Goal: Find specific page/section: Find specific page/section

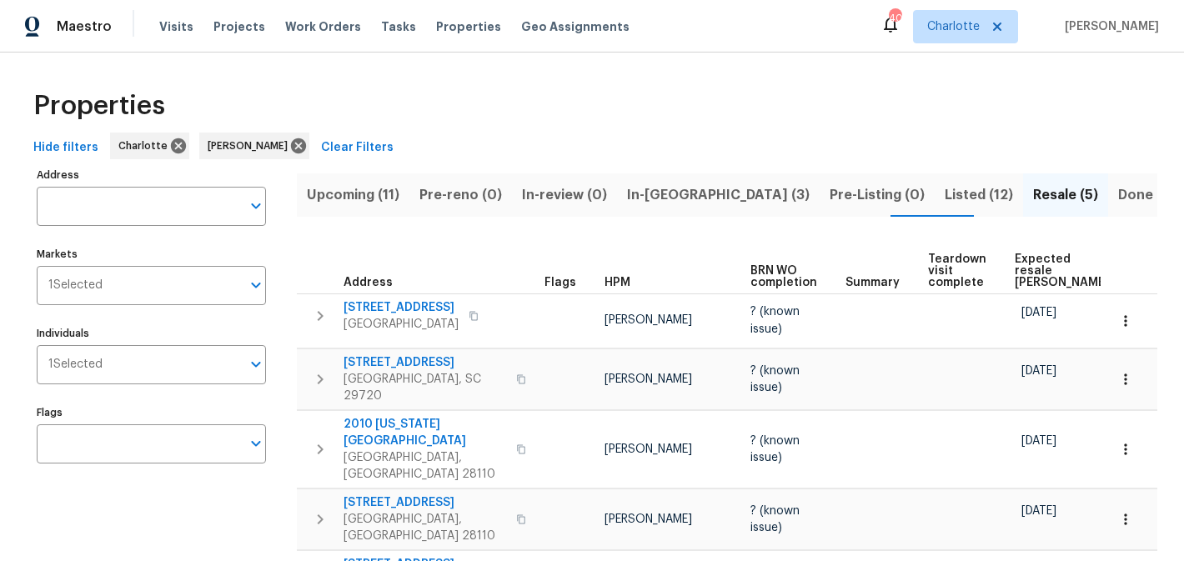
click at [348, 189] on span "Upcoming (11)" at bounding box center [353, 195] width 93 height 23
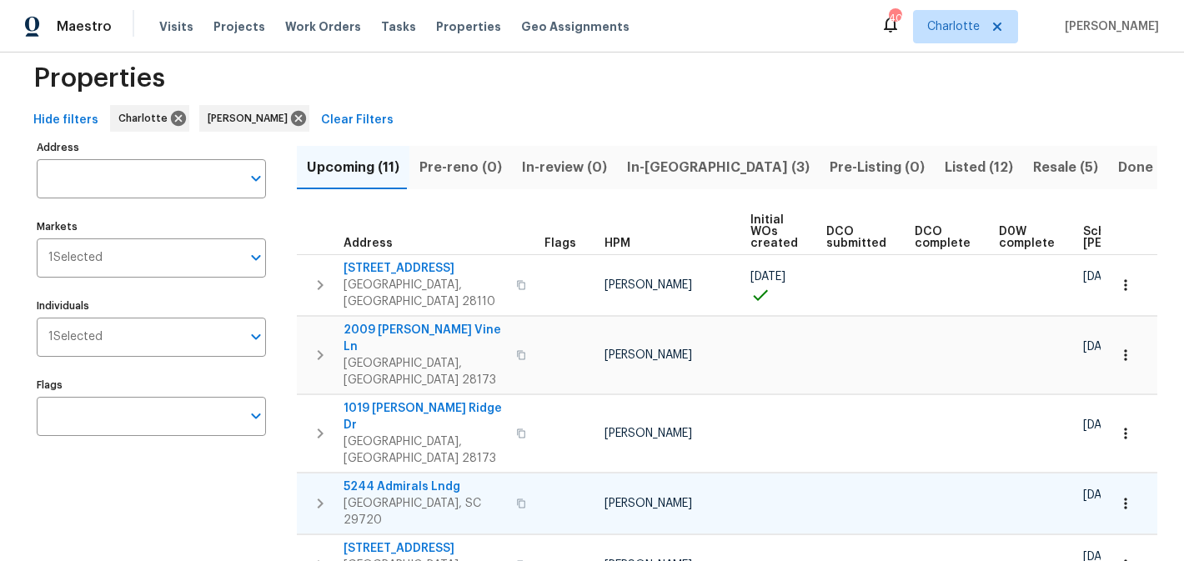
scroll to position [23, 0]
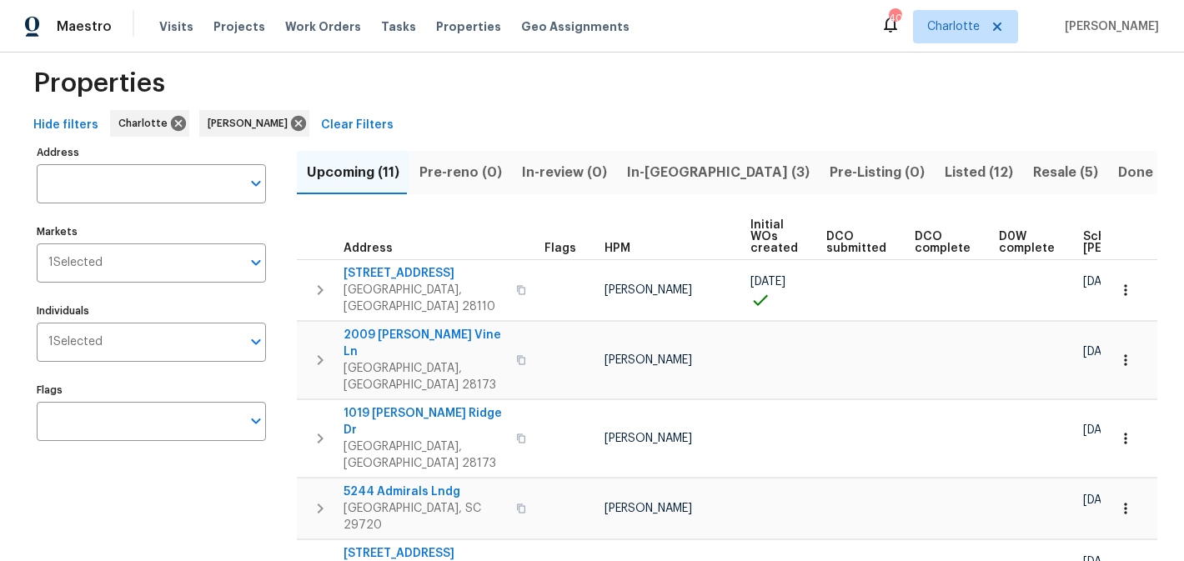
click at [657, 173] on span "In-[GEOGRAPHIC_DATA] (3)" at bounding box center [718, 172] width 183 height 23
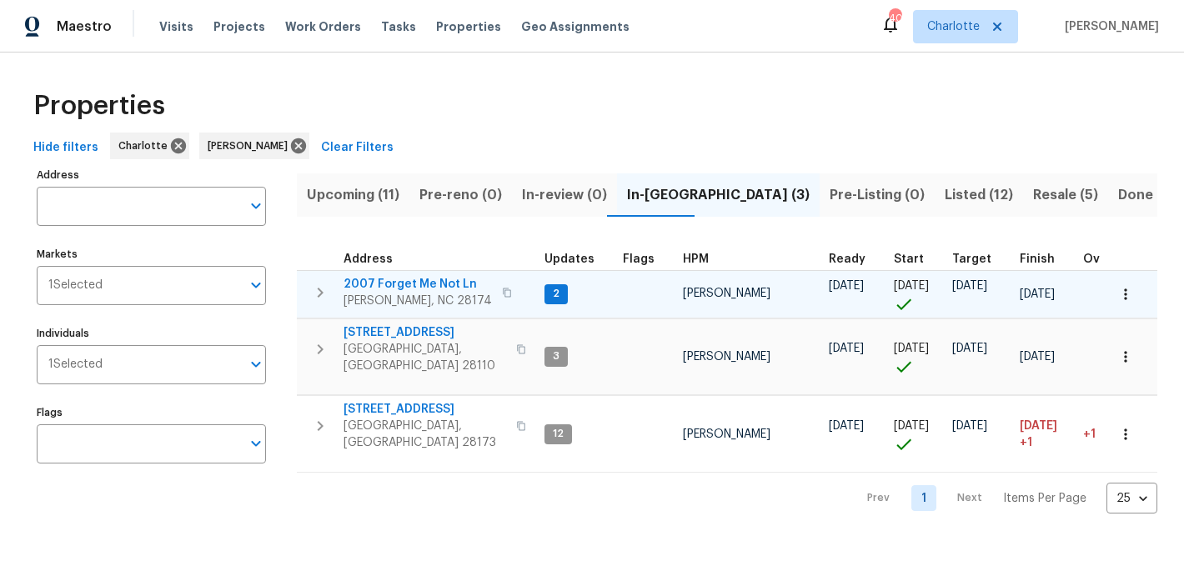
click at [405, 283] on span "2007 Forget Me Not Ln" at bounding box center [418, 284] width 148 height 17
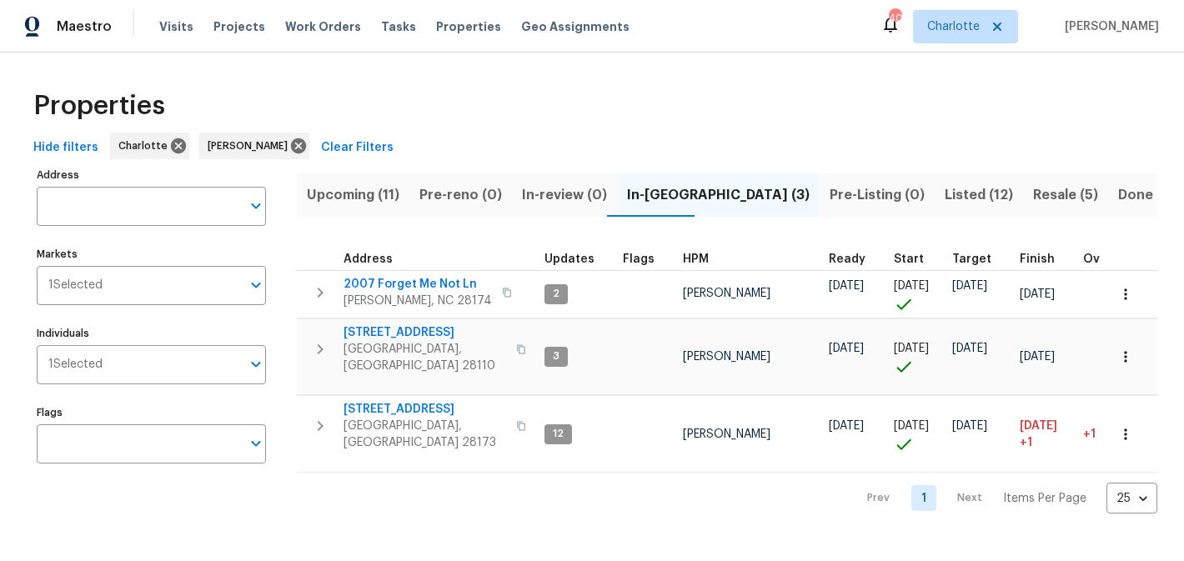
click at [1033, 184] on span "Resale (5)" at bounding box center [1065, 195] width 65 height 23
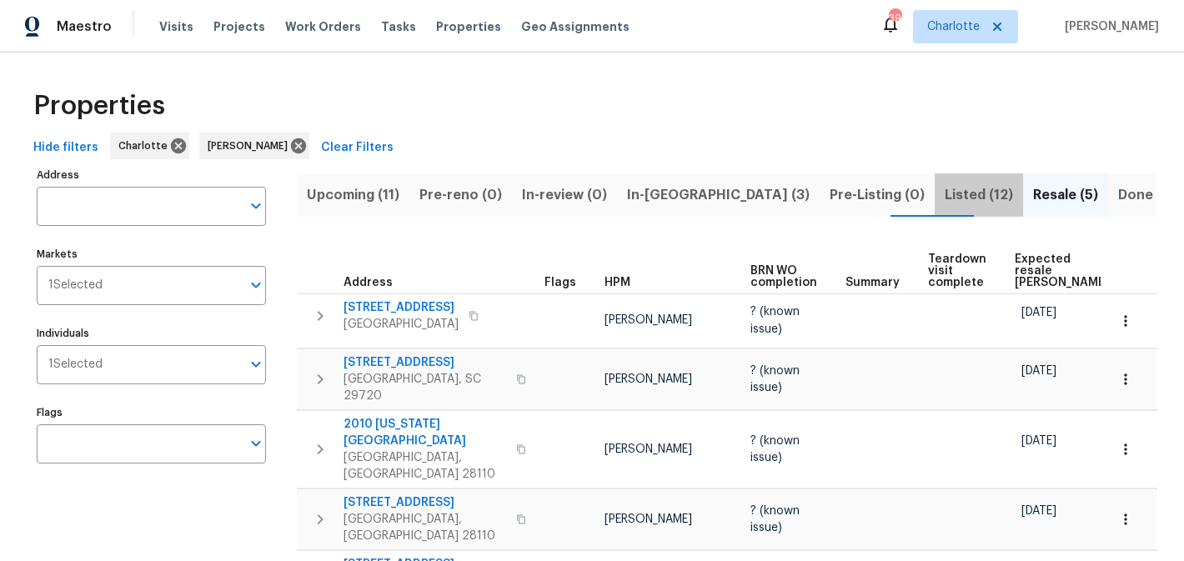
click at [945, 192] on span "Listed (12)" at bounding box center [979, 195] width 68 height 23
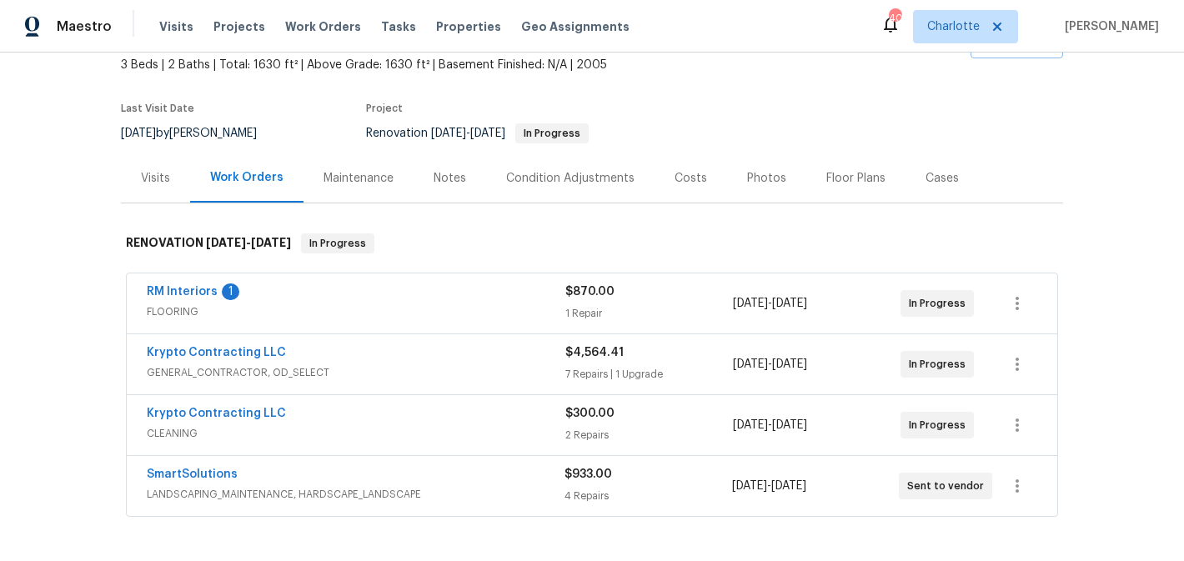
scroll to position [139, 0]
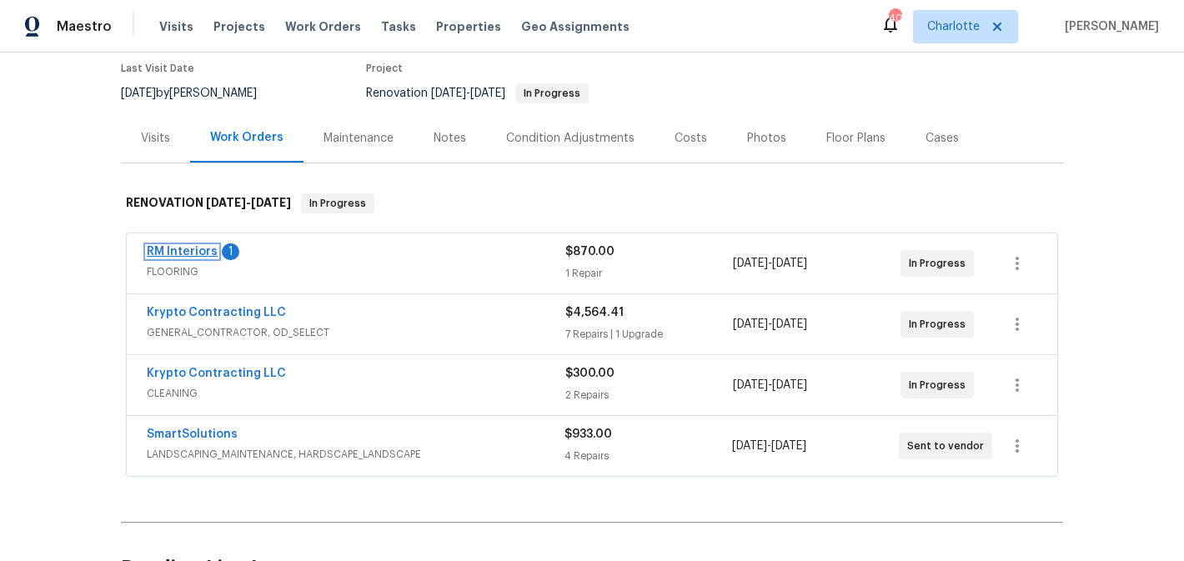
click at [183, 253] on link "RM Interiors" at bounding box center [182, 252] width 71 height 12
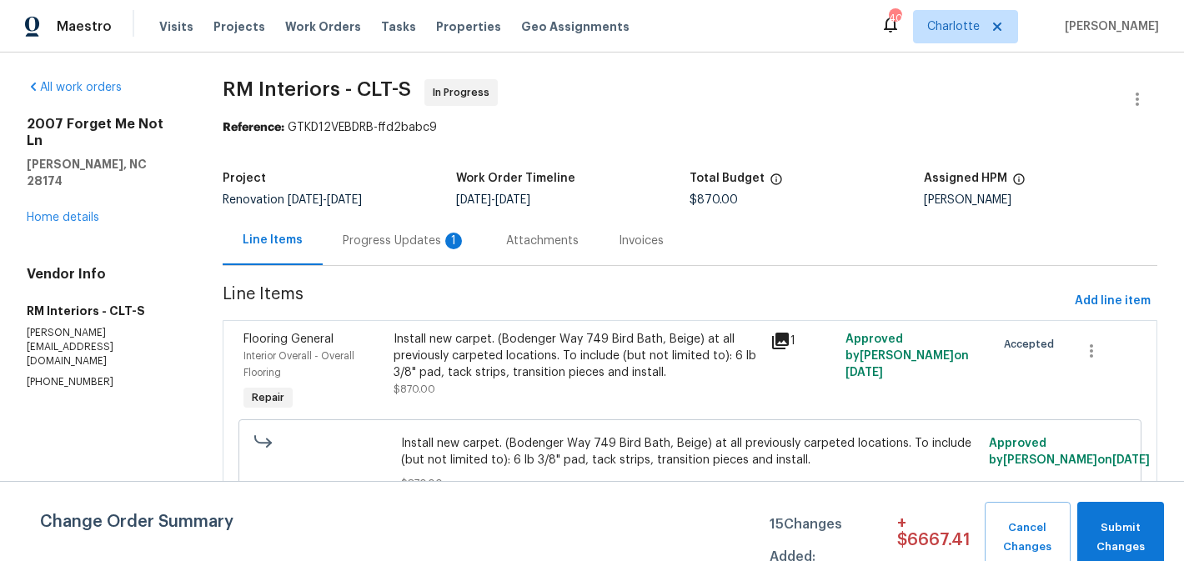
click at [427, 244] on div "Progress Updates 1" at bounding box center [404, 241] width 123 height 17
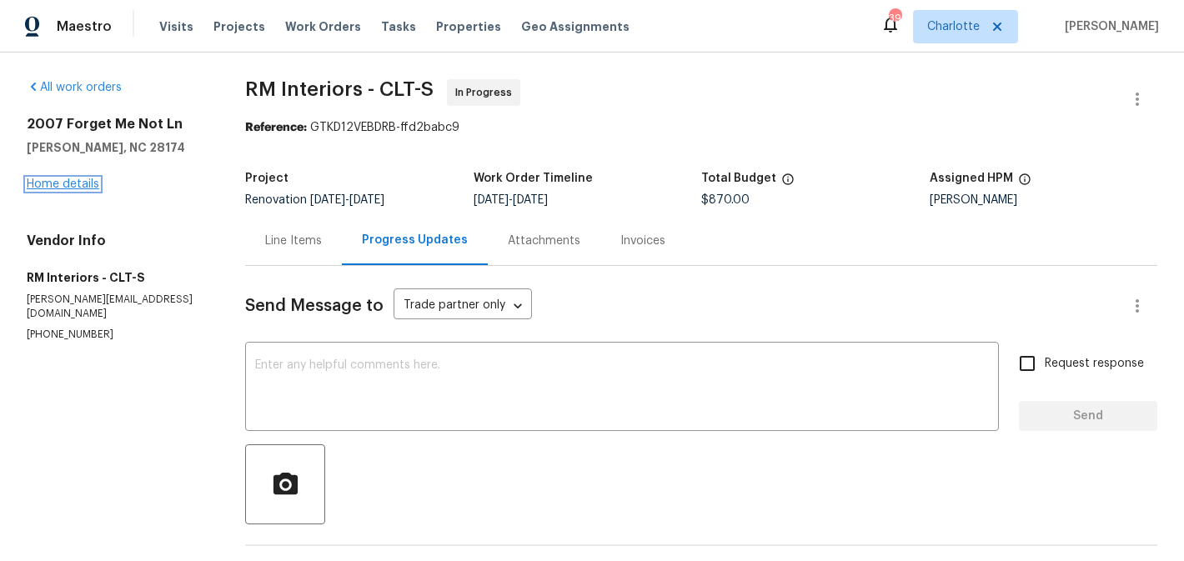
click at [70, 180] on link "Home details" at bounding box center [63, 184] width 73 height 12
